Goal: Information Seeking & Learning: Learn about a topic

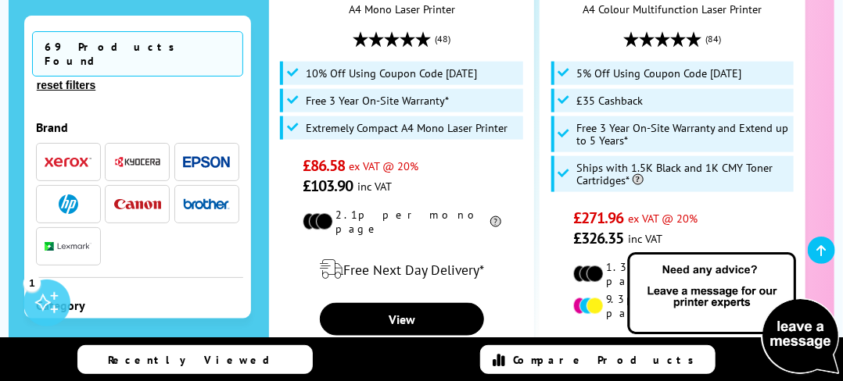
scroll to position [750, 0]
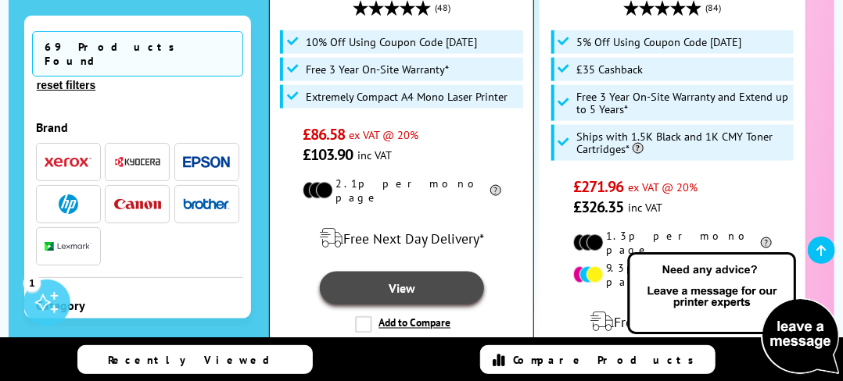
click at [386, 272] on link "View" at bounding box center [402, 288] width 165 height 33
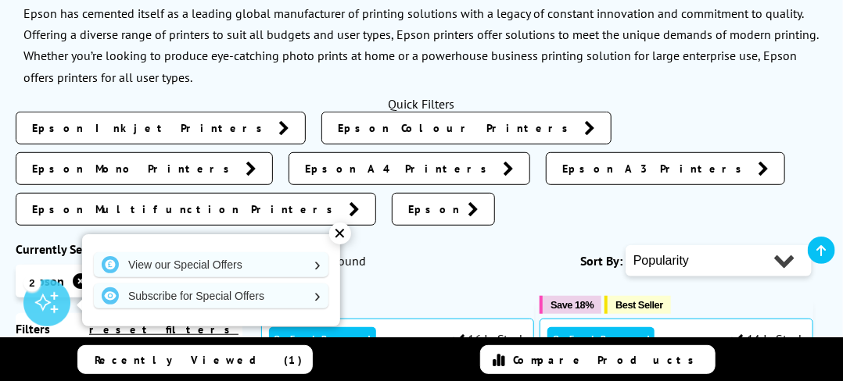
scroll to position [281, 0]
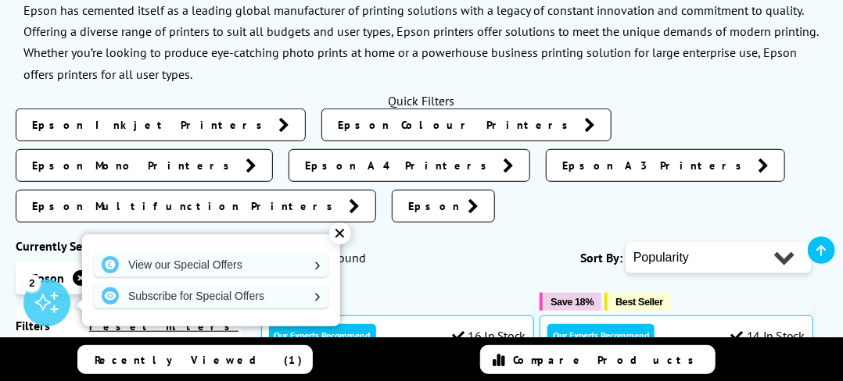
click at [119, 199] on span "Epson Multifunction Printers" at bounding box center [186, 207] width 309 height 16
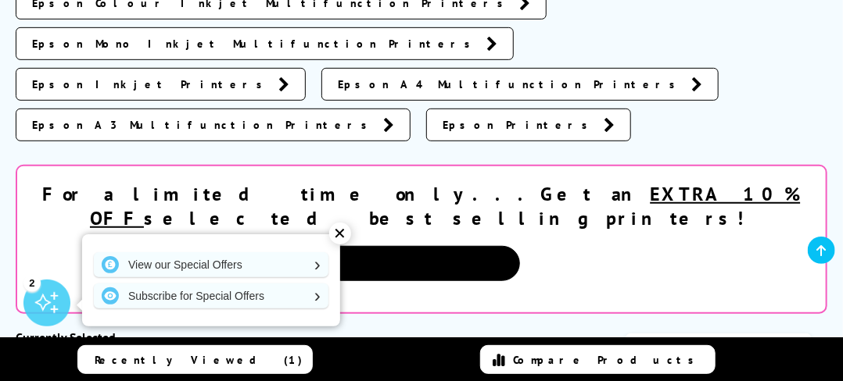
scroll to position [313, 0]
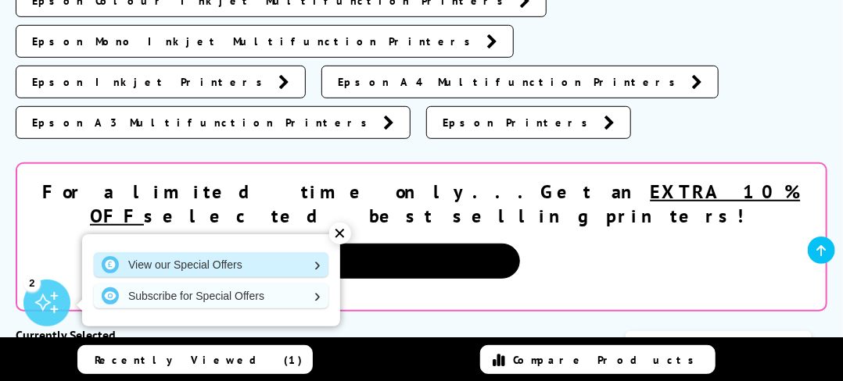
click at [314, 261] on link "View our Special Offers" at bounding box center [211, 265] width 235 height 25
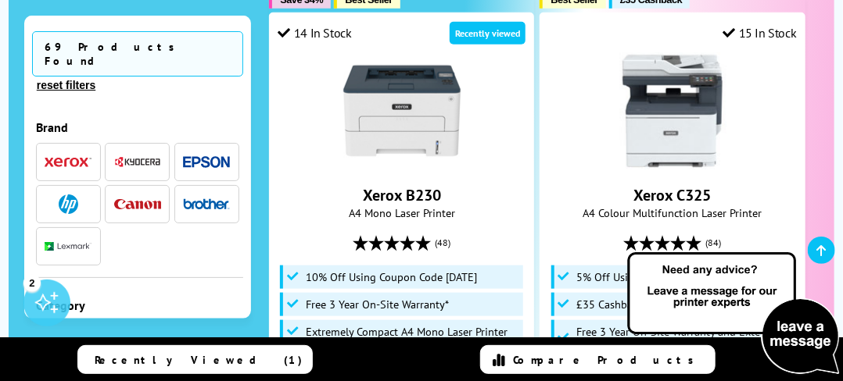
scroll to position [546, 0]
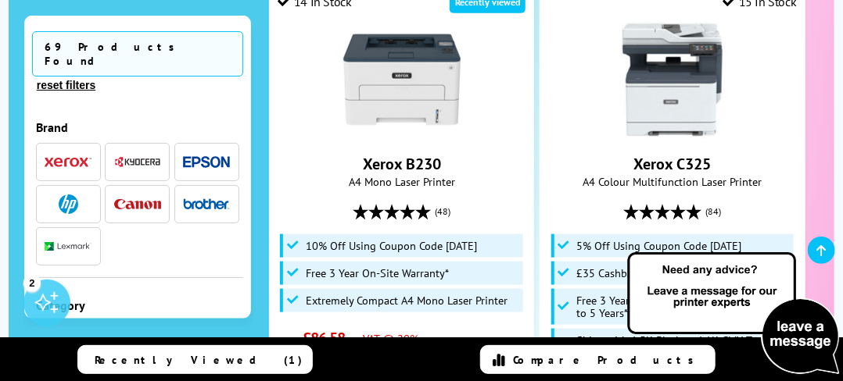
click at [812, 270] on img at bounding box center [733, 314] width 219 height 128
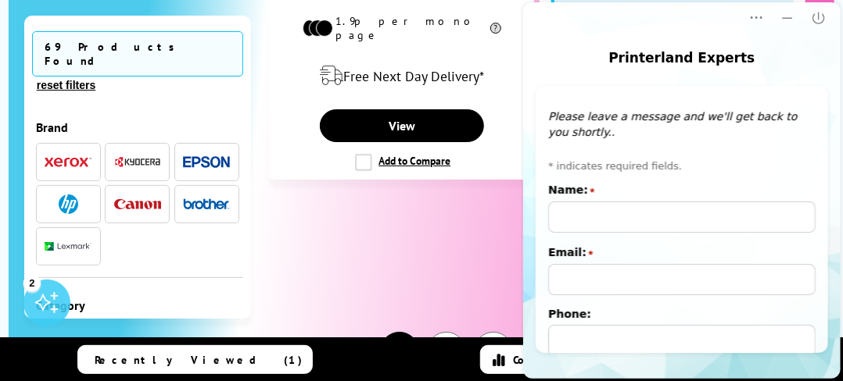
scroll to position [4205, 0]
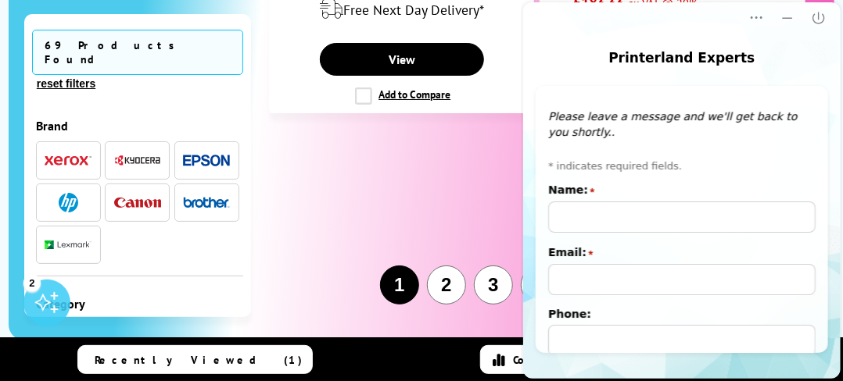
click at [444, 266] on button "2" at bounding box center [446, 285] width 39 height 39
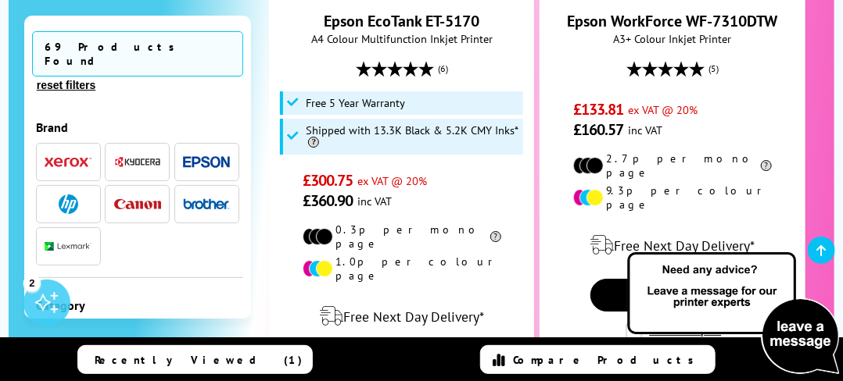
scroll to position [3971, 0]
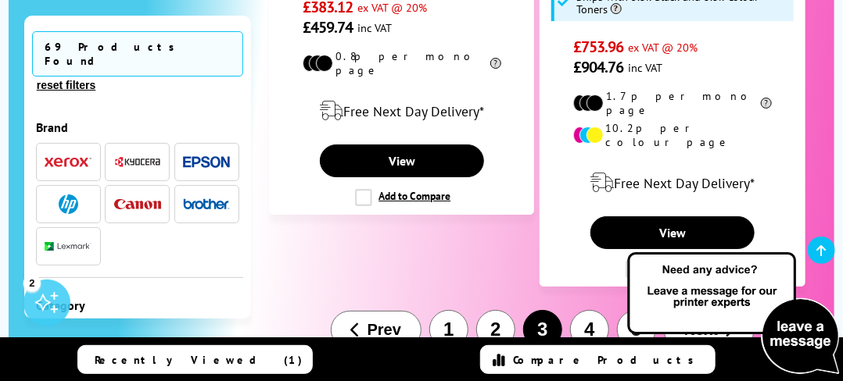
scroll to position [4253, 0]
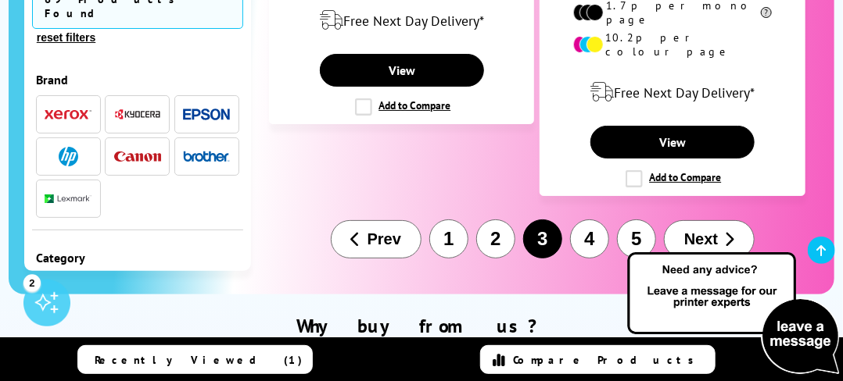
click at [588, 220] on button "4" at bounding box center [589, 239] width 39 height 39
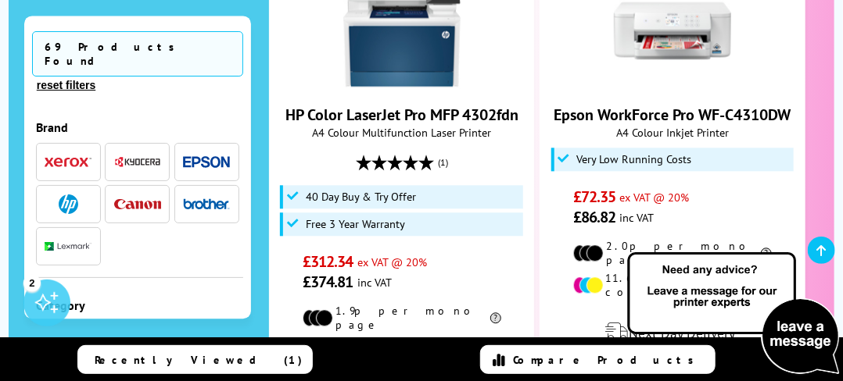
scroll to position [1220, 0]
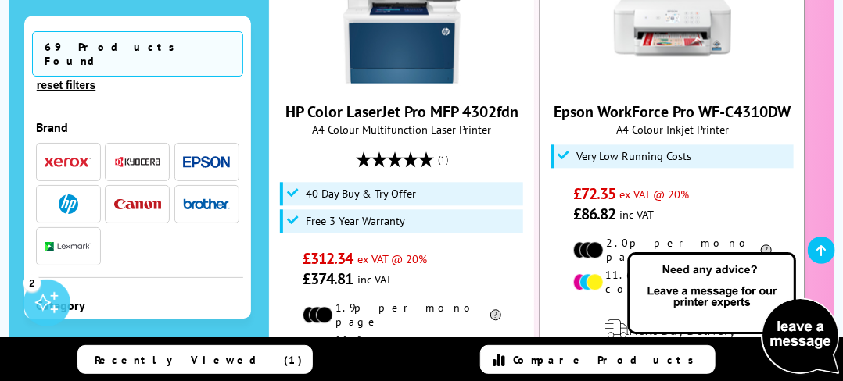
click at [640, 102] on link "Epson WorkForce Pro WF-C4310DW" at bounding box center [671, 112] width 237 height 20
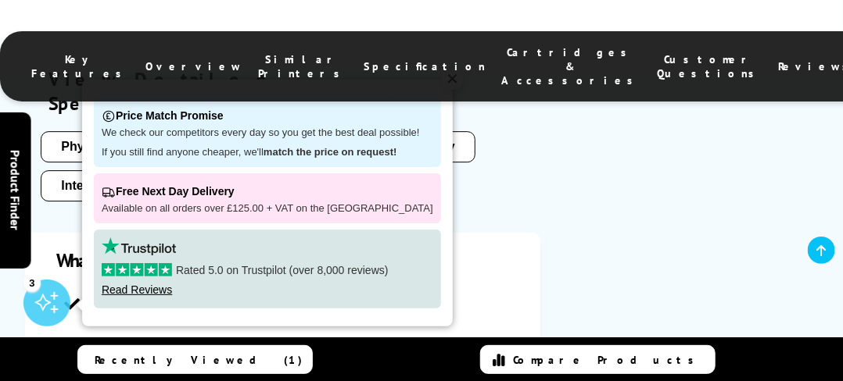
scroll to position [1657, 0]
click at [435, 77] on div "Key Features Overview Similar Printers Specification Cartridges & Accessories C…" at bounding box center [421, 54] width 843 height 109
click at [436, 81] on div "Key Features Overview Similar Printers Specification Cartridges & Accessories C…" at bounding box center [421, 54] width 843 height 109
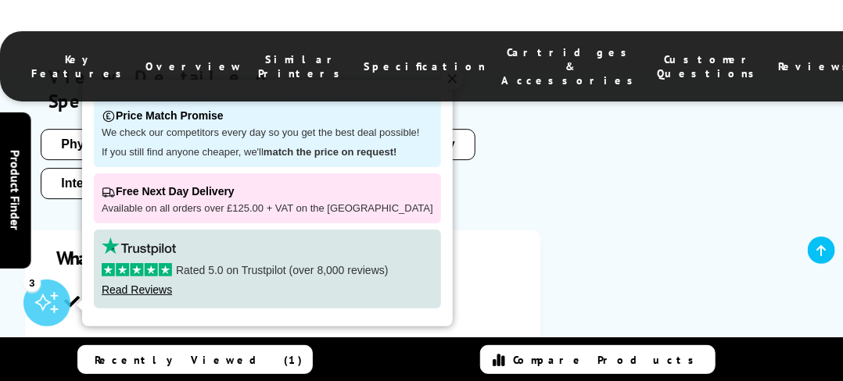
click at [442, 84] on div "✕" at bounding box center [453, 79] width 22 height 22
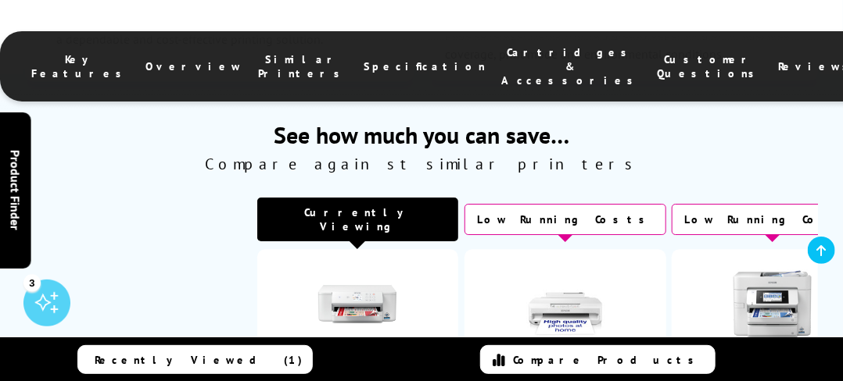
scroll to position [3471, 0]
